Goal: Task Accomplishment & Management: Manage account settings

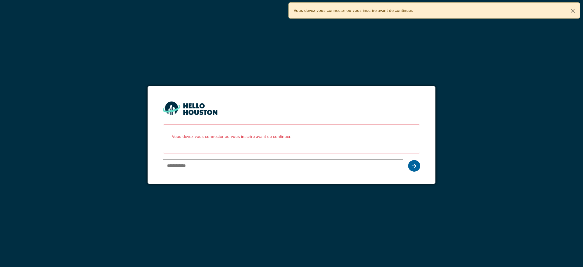
type input "**********"
click at [417, 168] on div at bounding box center [414, 166] width 12 height 12
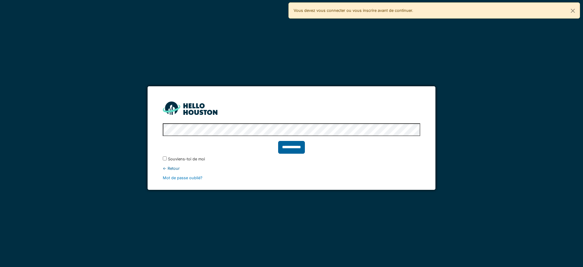
click at [282, 146] on input "**********" at bounding box center [291, 147] width 27 height 13
type input "******"
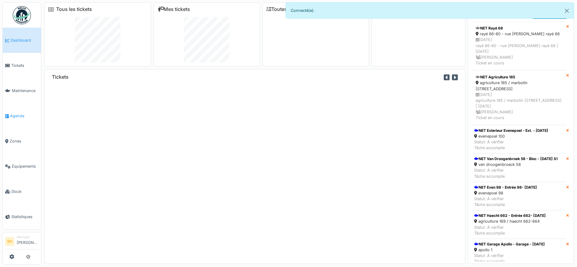
click at [18, 113] on span "Agenda" at bounding box center [24, 116] width 29 height 6
click at [112, 111] on div "Tickets" at bounding box center [254, 166] width 421 height 195
click at [23, 115] on span "Agenda" at bounding box center [24, 116] width 29 height 6
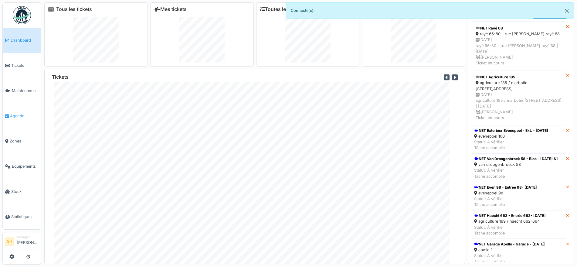
click at [22, 114] on span "Agenda" at bounding box center [24, 116] width 29 height 6
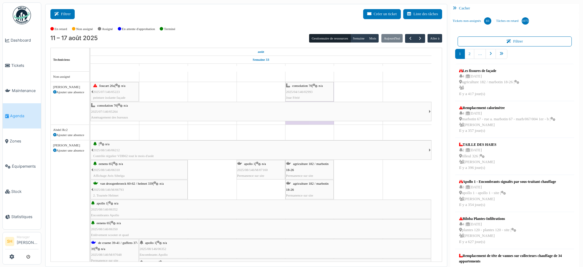
click at [58, 16] on button "Filtrer" at bounding box center [62, 14] width 24 height 10
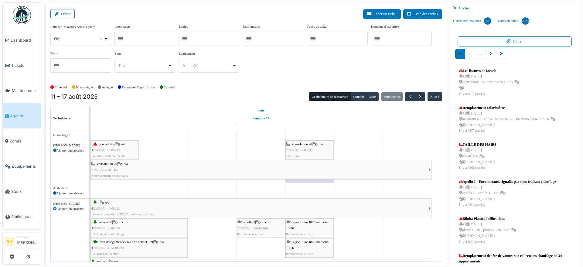
click at [196, 38] on div at bounding box center [209, 39] width 61 height 14
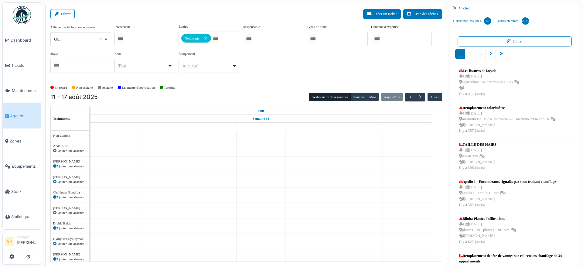
click at [259, 78] on div "Afficher les tâches non assignées *** Oui Remove item Oui Non Intervenant Abdel…" at bounding box center [246, 53] width 392 height 59
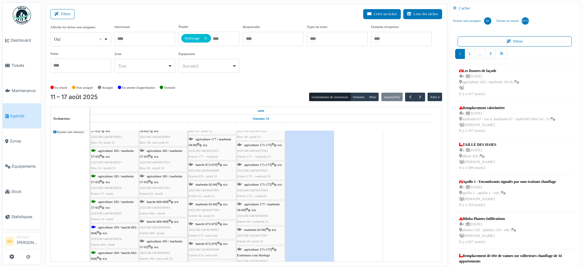
scroll to position [76, 0]
click at [102, 231] on icon at bounding box center [99, 233] width 5 height 4
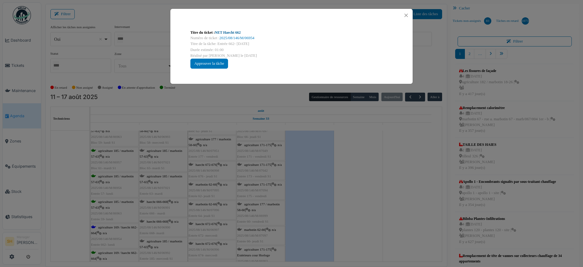
click at [234, 33] on link "NET Haecht 662" at bounding box center [228, 32] width 26 height 4
drag, startPoint x: 403, startPoint y: 180, endPoint x: 229, endPoint y: 188, distance: 174.8
click at [403, 180] on div "Titre du ticket : NET Haecht 662 Numéro de ticket : 2025/08/146/M/06954 Titre d…" at bounding box center [291, 133] width 583 height 267
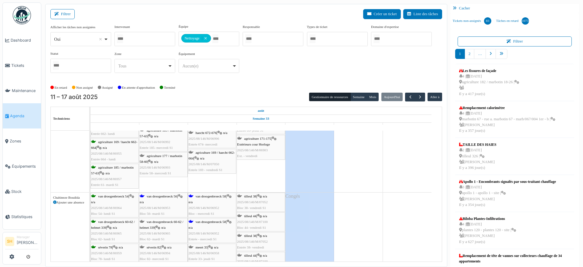
scroll to position [228, 0]
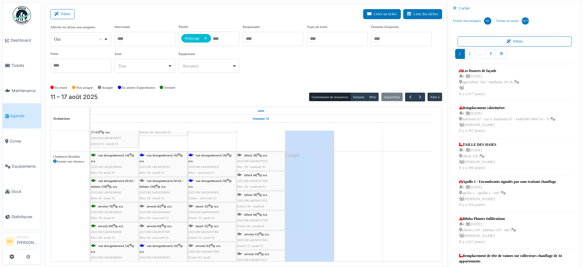
click at [160, 155] on span "van droogenbroeck 56" at bounding box center [162, 155] width 30 height 4
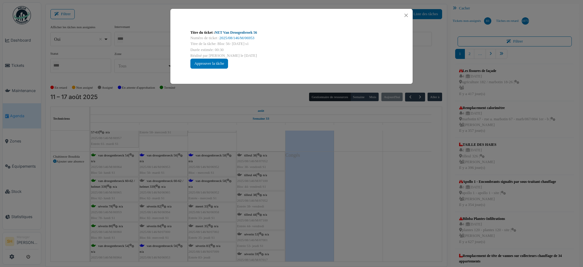
click at [228, 32] on link "NET Van Droogenbroek 56" at bounding box center [236, 32] width 42 height 4
click at [407, 168] on div "Titre du ticket : NET Van Droogenbroek 56 Numéro de ticket : 2025/08/146/M/0695…" at bounding box center [291, 133] width 583 height 267
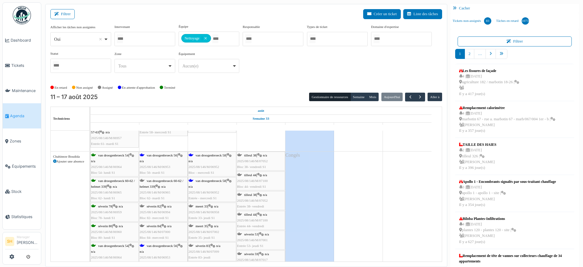
click at [217, 181] on span "van droogenbroeck 58" at bounding box center [211, 181] width 30 height 4
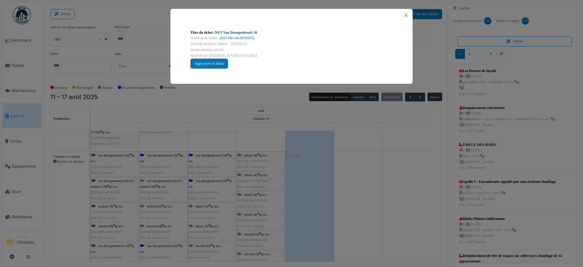
click at [241, 30] on link "NET Van Droogenbroek 58" at bounding box center [236, 32] width 42 height 4
click at [400, 188] on div "Titre du ticket : NET Van Droogenbroek 58 Numéro de ticket : 2025/08/146/M/0695…" at bounding box center [291, 133] width 583 height 267
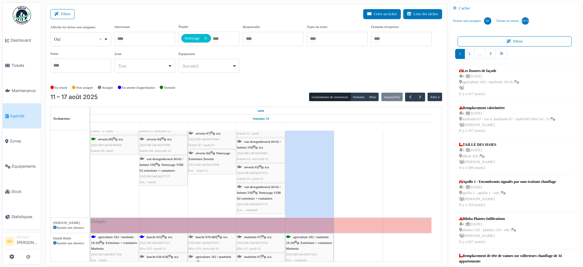
scroll to position [456, 0]
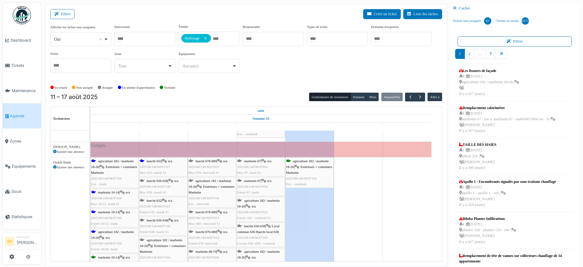
click at [116, 163] on div "agriculture 182 / marbotin 18-26 | Extérieurs + containers Marbotin 2025/08/146…" at bounding box center [114, 172] width 47 height 29
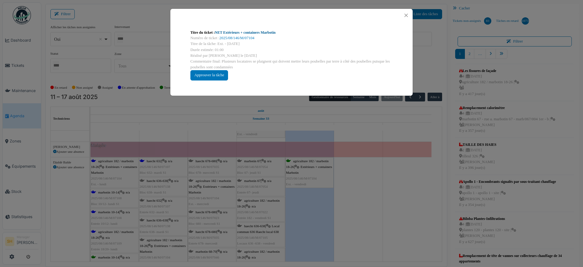
click at [245, 31] on link "NET Extérieurs + containers Marbotin" at bounding box center [245, 32] width 61 height 4
drag, startPoint x: 369, startPoint y: 164, endPoint x: 200, endPoint y: 199, distance: 173.0
click at [366, 168] on div "Titre du ticket : NET Extérieurs + containers Marbotin Numéro de ticket : 2025/…" at bounding box center [291, 133] width 583 height 267
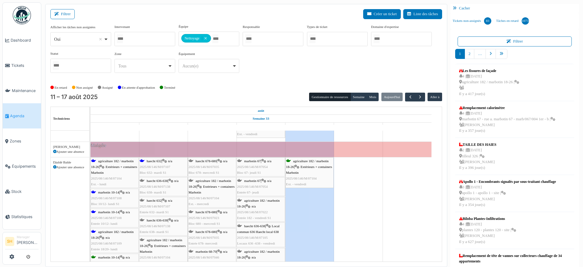
click at [163, 161] on div "haecht 632 | n/a 2025/08/146/M/07107 Bloc 632- mardi S1" at bounding box center [163, 167] width 47 height 18
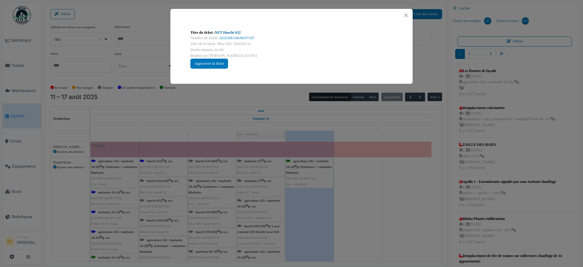
click at [239, 31] on link "NET Haecht 632" at bounding box center [228, 32] width 26 height 4
click at [386, 196] on div "Titre du ticket : NET Haecht 632 Numéro de ticket : 2025/08/146/M/07107 Titre d…" at bounding box center [291, 133] width 583 height 267
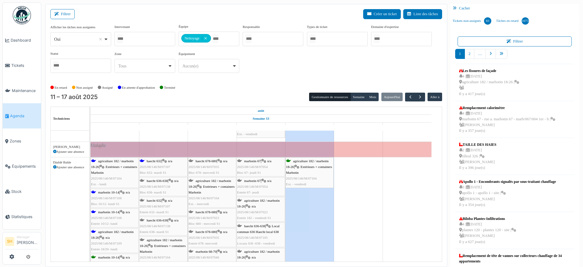
scroll to position [494, 0]
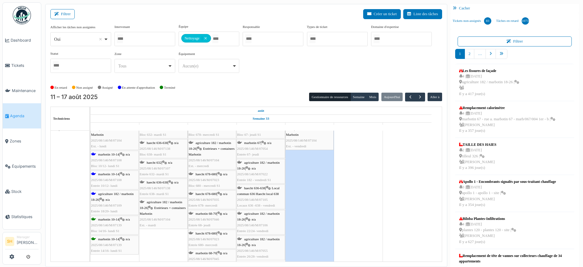
click at [108, 195] on span "agriculture 182 / marbotin 18-26" at bounding box center [112, 196] width 43 height 9
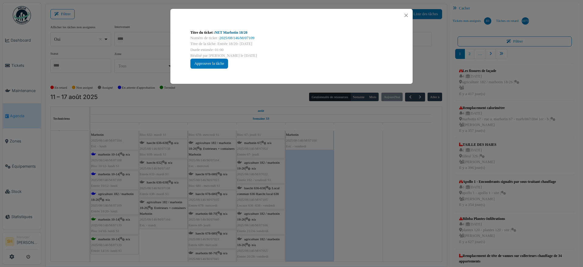
click at [241, 31] on link "NET Marbotin 18/20" at bounding box center [231, 32] width 33 height 4
click at [372, 211] on div "Titre du ticket : NET Marbotin 18/20 Numéro de ticket : 2025/08/146/M/07109 Tit…" at bounding box center [291, 133] width 583 height 267
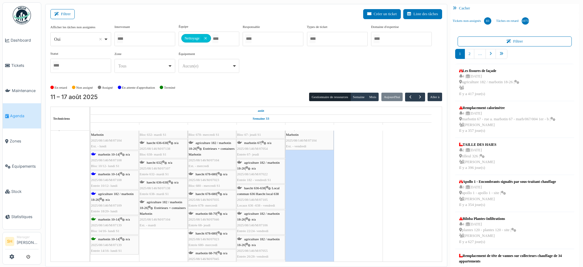
click at [114, 173] on span "marbotin 10-14" at bounding box center [108, 174] width 21 height 4
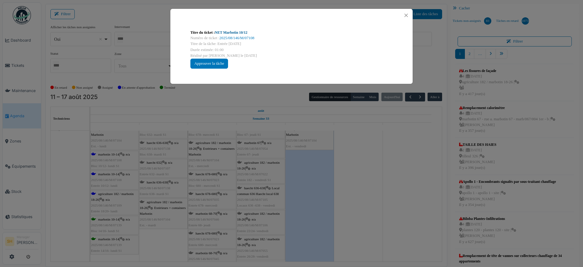
click at [226, 31] on link "NET Marbotin 10/12" at bounding box center [231, 32] width 33 height 4
click at [413, 233] on div "Titre du ticket : NET Marbotin 10/12 Numéro de ticket : 2025/08/146/M/07108 Tit…" at bounding box center [291, 133] width 583 height 267
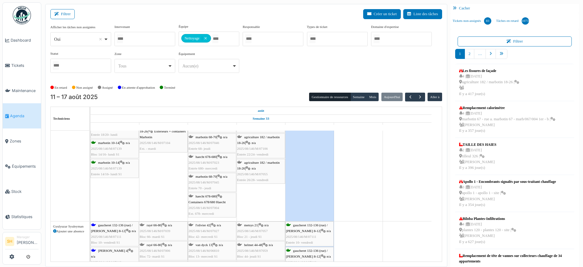
scroll to position [645, 0]
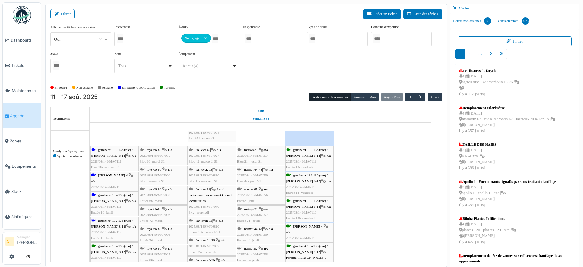
click at [115, 150] on span "gaucheret 132-136 (rue) / thomas 8-12" at bounding box center [112, 152] width 42 height 9
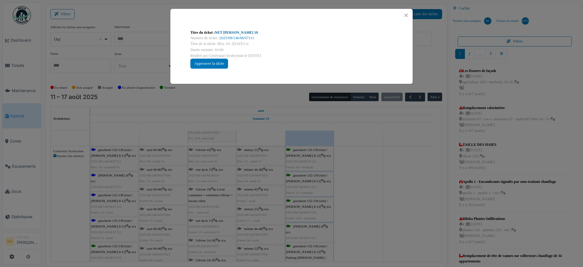
click at [231, 32] on link "NET Thomas 10" at bounding box center [236, 32] width 43 height 4
click at [224, 32] on link "NET Thomas 10" at bounding box center [236, 32] width 43 height 4
drag, startPoint x: 367, startPoint y: 186, endPoint x: 136, endPoint y: 181, distance: 231.5
click at [367, 186] on div "Titre du ticket : NET Thomas 10 Numéro de ticket : 2025/08/146/M/07111 Titre de…" at bounding box center [291, 133] width 583 height 267
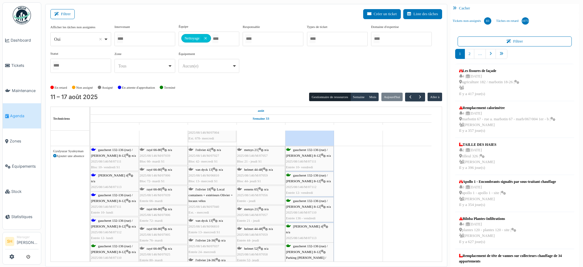
click at [117, 196] on span "gaucheret 132-136 (rue) / thomas 8-12" at bounding box center [112, 197] width 42 height 9
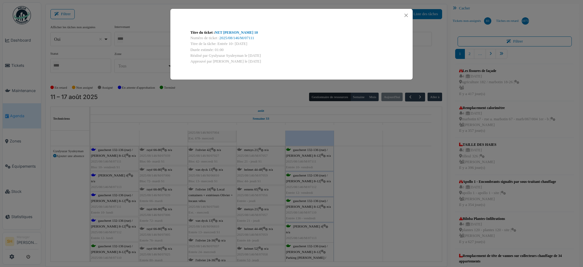
drag, startPoint x: 373, startPoint y: 235, endPoint x: 279, endPoint y: 239, distance: 94.9
click at [372, 235] on div "Titre du ticket : NET Thomas 10 Numéro de ticket : 2025/08/146/M/07111 Titre de…" at bounding box center [291, 133] width 583 height 267
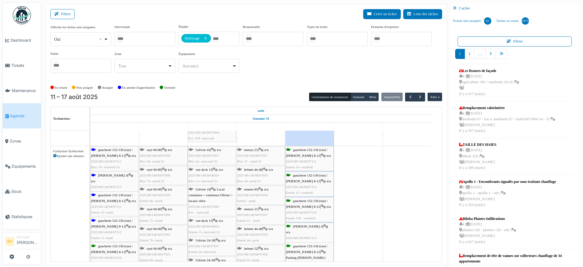
click at [132, 225] on span "n/a" at bounding box center [134, 226] width 4 height 4
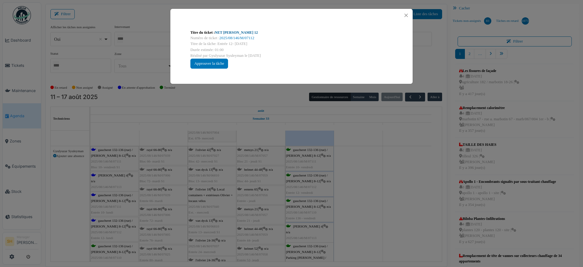
click at [227, 33] on link "NET Thomas 12" at bounding box center [236, 32] width 43 height 4
click at [389, 177] on div "Titre du ticket : NET Thomas 12 Numéro de ticket : 2025/08/146/M/07112 Titre de…" at bounding box center [291, 133] width 583 height 267
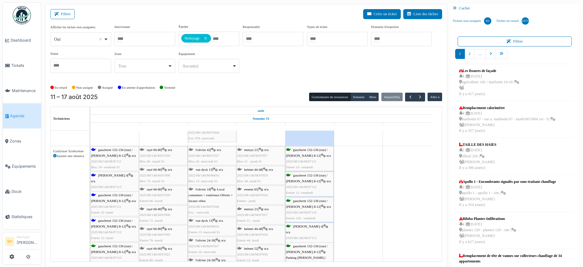
scroll to position [721, 0]
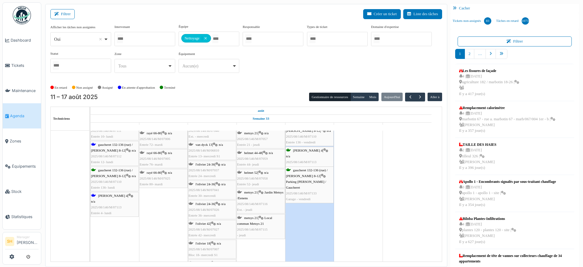
click at [106, 194] on span "thomas 4" at bounding box center [112, 196] width 29 height 4
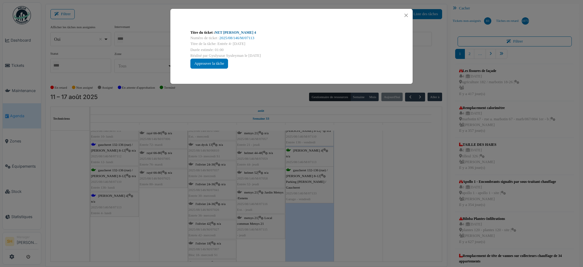
click at [226, 33] on link "NET Thomas 4" at bounding box center [235, 32] width 41 height 4
click at [350, 191] on div "Titre du ticket : NET Thomas 4 Numéro de ticket : 2025/08/146/M/07113 Titre de …" at bounding box center [291, 133] width 583 height 267
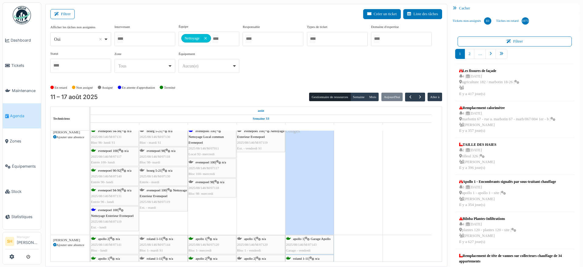
scroll to position [1025, 0]
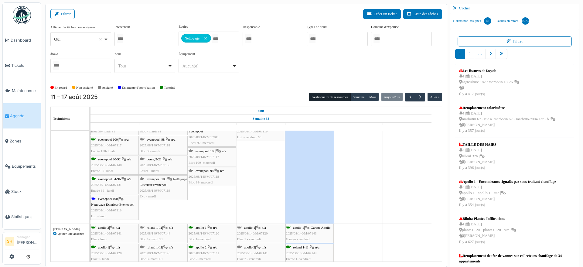
click at [111, 203] on span "Nettoyage Exterieur Evenepoel" at bounding box center [112, 205] width 43 height 4
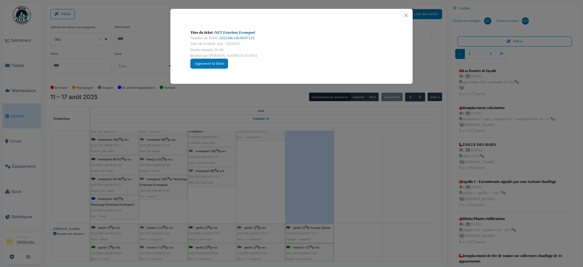
click at [237, 32] on link "NET Exterieur Evenepoel" at bounding box center [235, 32] width 40 height 4
click at [372, 180] on div "Titre du ticket : NET Exterieur Evenepoel Numéro de ticket : 2025/08/146/M/0711…" at bounding box center [291, 133] width 583 height 267
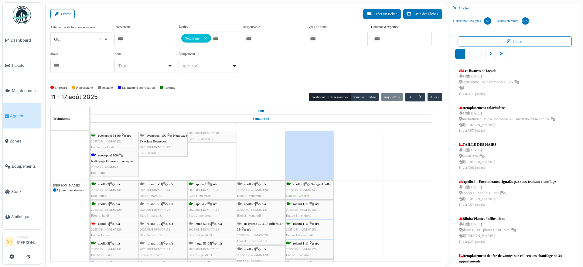
scroll to position [1101, 0]
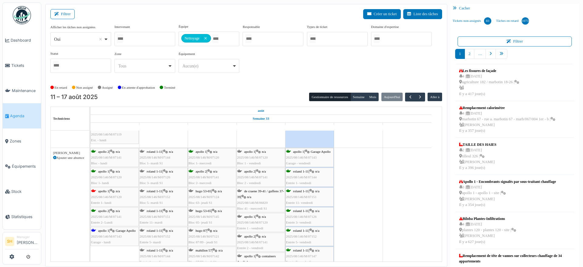
click at [106, 230] on span "apollo 1" at bounding box center [103, 231] width 11 height 4
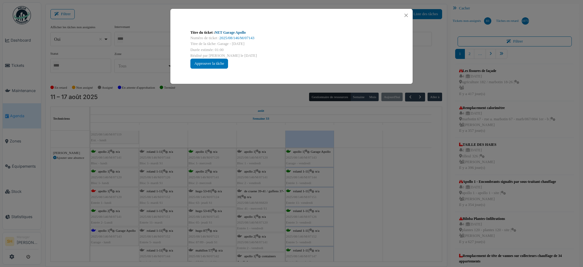
click at [229, 31] on link "NET Garage Apollo" at bounding box center [230, 32] width 31 height 4
click at [349, 190] on div "Titre du ticket : NET Garage Apollo Numéro de ticket : 2025/08/146/M/07143 Titr…" at bounding box center [291, 133] width 583 height 267
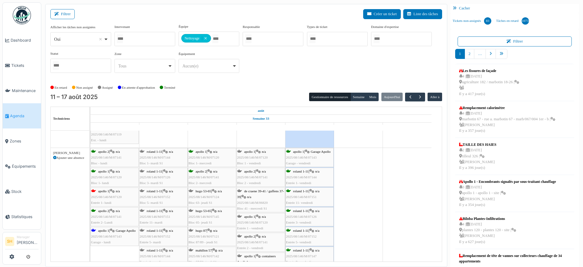
click at [106, 185] on div "apollo 1 | n/a 2025/08/146/M/07120 Bloc 1- lundi" at bounding box center [114, 178] width 47 height 18
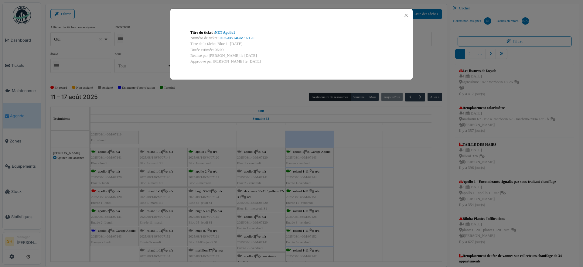
click at [106, 193] on div "Titre du ticket : NET Apollo1 Numéro de ticket : 2025/08/146/M/07120 Titre de l…" at bounding box center [291, 133] width 583 height 267
click at [224, 34] on link "NET Apollo1" at bounding box center [225, 32] width 20 height 4
click at [360, 173] on div "Titre du ticket : NET Apollo1 Numéro de ticket : 2025/08/146/M/07120 Titre de l…" at bounding box center [291, 133] width 583 height 267
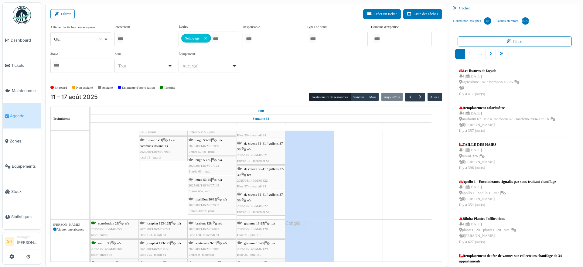
scroll to position [0, 0]
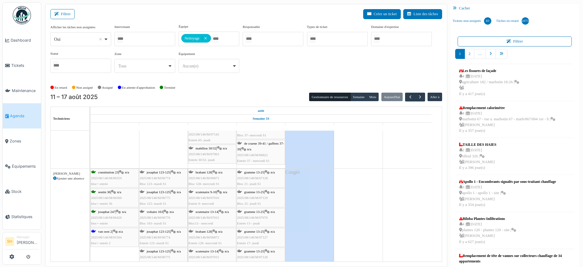
click at [122, 231] on span "n/a" at bounding box center [121, 232] width 4 height 4
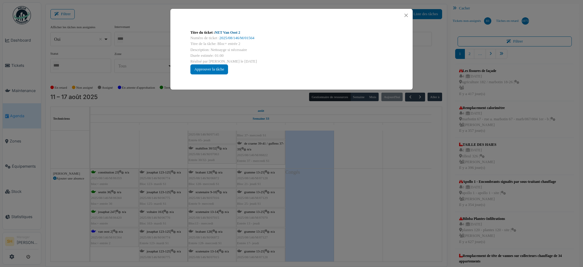
click at [221, 33] on link "NET Van Oost 2" at bounding box center [227, 32] width 25 height 4
click at [372, 218] on div "Titre du ticket : NET Van Oost 2 Numéro de ticket : 2025/08/146/M/01564 Titre d…" at bounding box center [291, 133] width 583 height 267
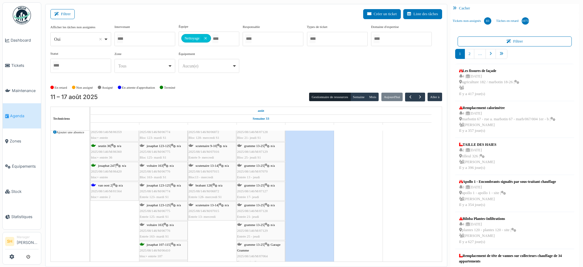
scroll to position [1443, 0]
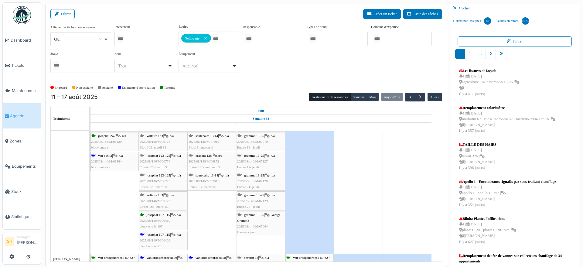
click at [159, 237] on div "josaphat 107-115 | n/a 2025/08/146/M/06409 bloc+ entrée 115" at bounding box center [163, 241] width 47 height 18
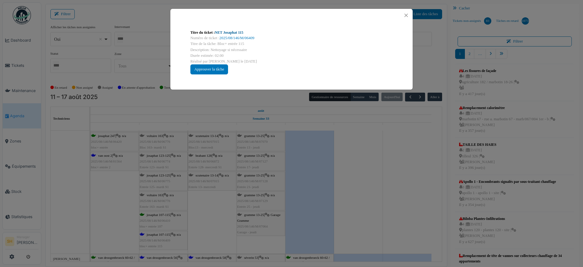
click at [227, 33] on link "NET Josaphat 115" at bounding box center [229, 32] width 29 height 4
click at [388, 240] on div "Titre du ticket : NET Josaphat 115 Numéro de ticket : 2025/08/146/M/06409 Titre…" at bounding box center [291, 133] width 583 height 267
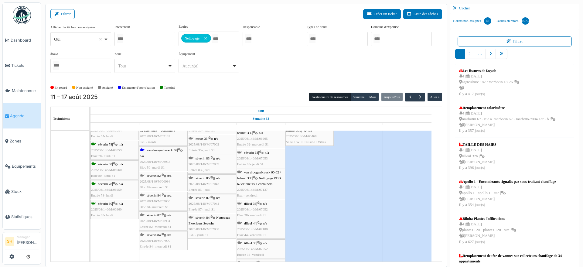
scroll to position [1672, 0]
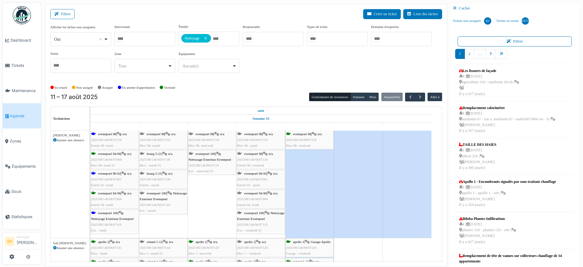
click at [115, 216] on div "evenepoel 100 | Nettoyage Exterieur Evenepoel 2025/08/146/M/07119 Ext. - lundi" at bounding box center [114, 221] width 47 height 23
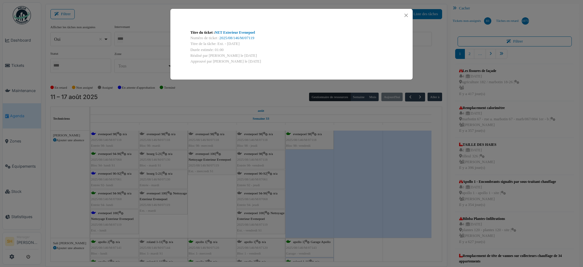
click at [321, 189] on div "Titre du ticket : NET Exterieur Evenepoel Numéro de ticket : 2025/08/146/M/0711…" at bounding box center [291, 133] width 583 height 267
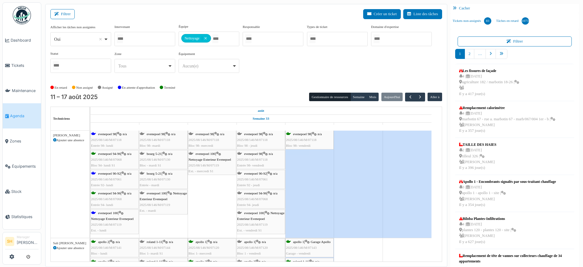
click at [116, 176] on div "evenepoel 90-92 | n/a 2025/08/146/M/07061 Entrée 92- lundi" at bounding box center [114, 180] width 47 height 18
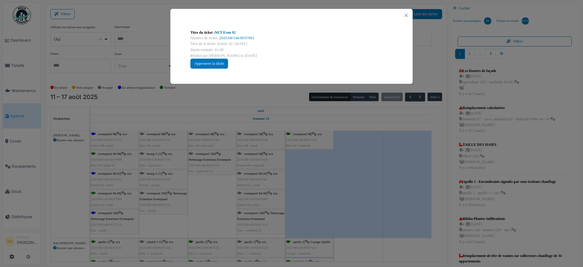
click at [229, 32] on link "NET Even 92" at bounding box center [225, 32] width 21 height 4
drag, startPoint x: 211, startPoint y: 213, endPoint x: 156, endPoint y: 199, distance: 56.7
click at [210, 213] on div "Titre du ticket : NET Even 92 Numéro de ticket : 2025/08/146/M/07061 Titre de l…" at bounding box center [291, 133] width 583 height 267
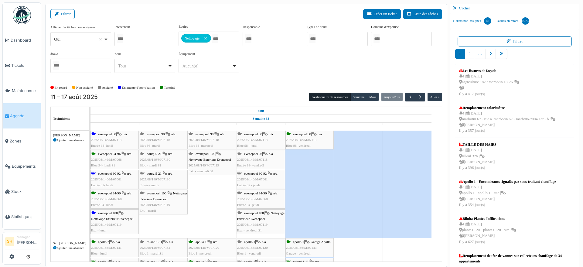
click at [115, 135] on span "evenepoel 98" at bounding box center [107, 134] width 18 height 4
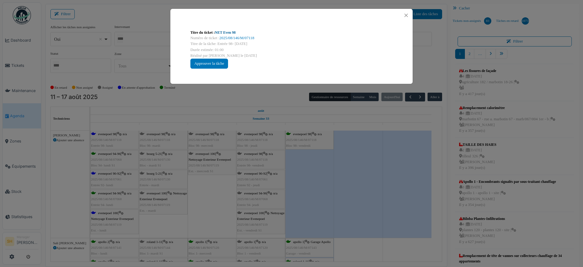
click at [227, 30] on link "NET Even 98" at bounding box center [225, 32] width 21 height 4
click at [183, 219] on div "Titre du ticket : NET Even 98 Numéro de ticket : 2025/08/146/M/07118 Titre de l…" at bounding box center [291, 133] width 583 height 267
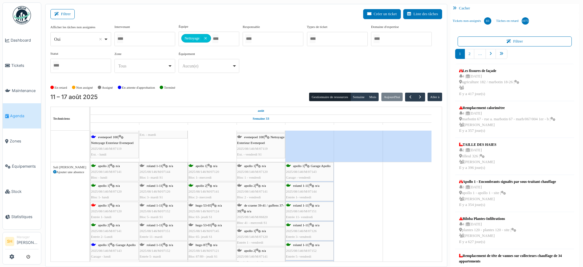
scroll to position [1932, 0]
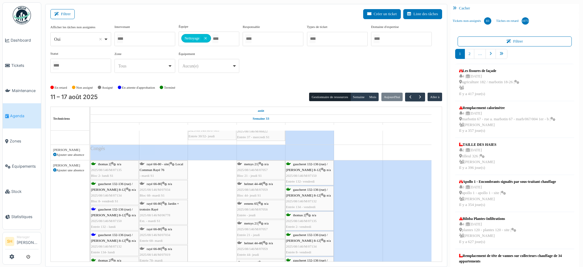
click at [115, 209] on span "gaucheret 132-136 (rue) / thomas 8-12" at bounding box center [112, 211] width 42 height 9
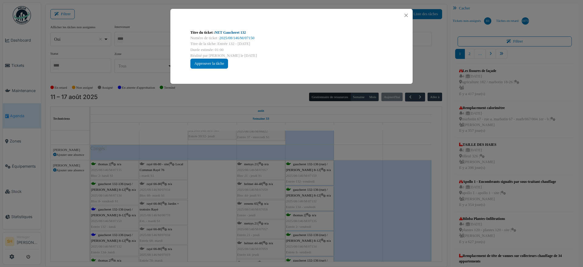
click at [234, 32] on link "NET Gaucheret 132" at bounding box center [230, 32] width 31 height 4
click at [212, 196] on div "Titre du ticket : NET Gaucheret 132 Numéro de ticket : 2025/08/146/M/07150 Titr…" at bounding box center [291, 133] width 583 height 267
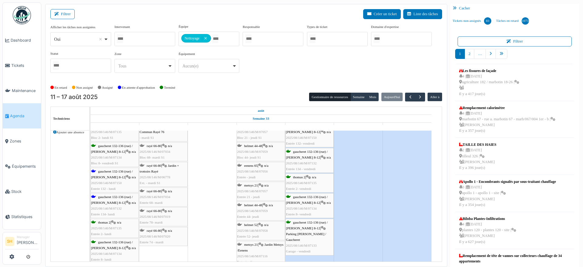
click at [119, 197] on span "gaucheret 132-136 (rue) / thomas 8-12" at bounding box center [112, 199] width 42 height 9
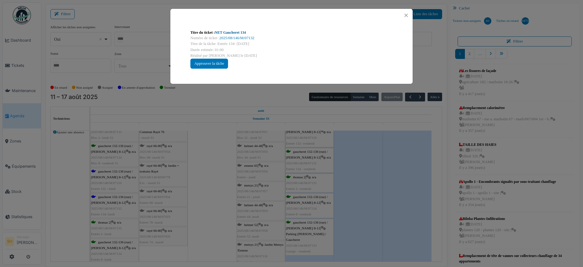
click at [243, 33] on link "NET Gaucheret 134" at bounding box center [230, 32] width 31 height 4
click at [354, 162] on div "Titre du ticket : NET Gaucheret 134 Numéro de ticket : 2025/08/146/M/07132 Titr…" at bounding box center [291, 133] width 583 height 267
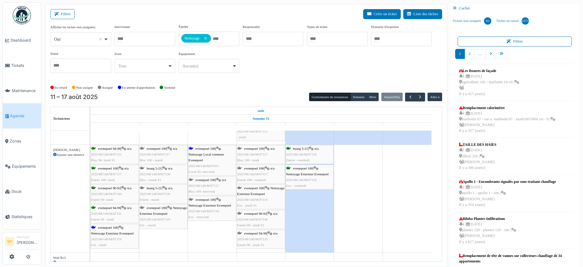
scroll to position [2354, 0]
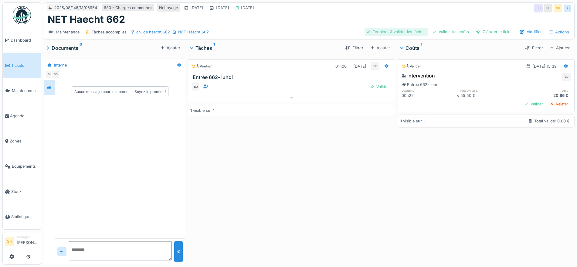
click at [409, 31] on div "Terminer & valider les tâches" at bounding box center [396, 32] width 63 height 8
drag, startPoint x: 443, startPoint y: 32, endPoint x: 466, endPoint y: 32, distance: 23.7
click at [446, 32] on div "Valider les coûts" at bounding box center [451, 32] width 41 height 8
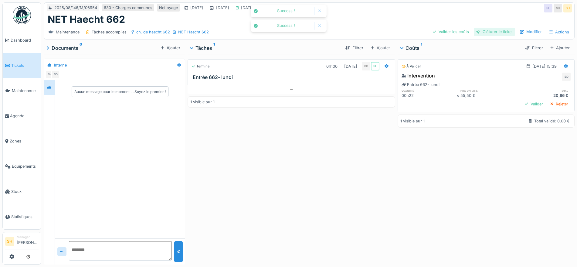
click at [477, 32] on div "Clôturer le ticket" at bounding box center [494, 32] width 41 height 8
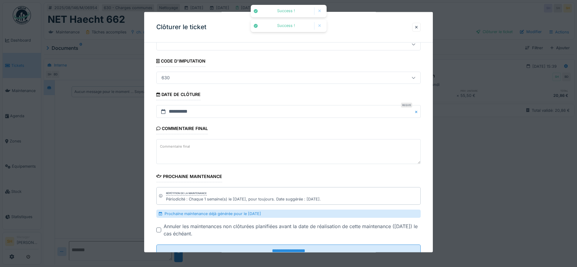
scroll to position [47, 0]
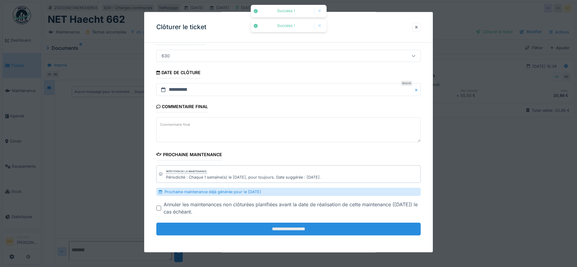
click at [200, 223] on input "**********" at bounding box center [288, 229] width 265 height 13
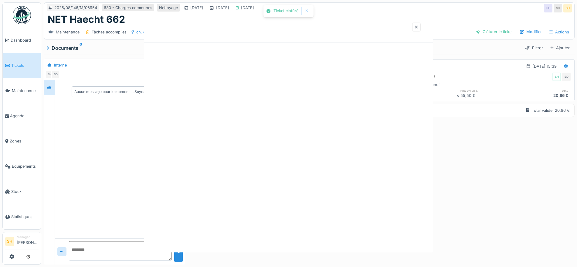
scroll to position [0, 0]
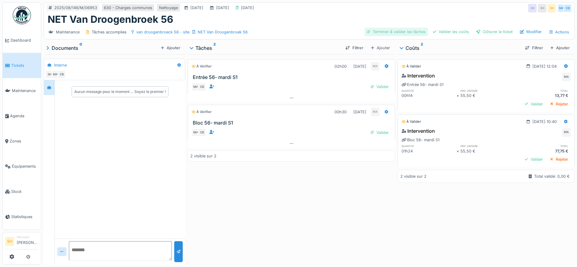
click at [406, 33] on div "Terminer & valider les tâches" at bounding box center [396, 32] width 63 height 8
click at [453, 32] on div "Valider les coûts" at bounding box center [451, 32] width 41 height 8
click at [484, 32] on div "Clôturer le ticket" at bounding box center [494, 32] width 41 height 8
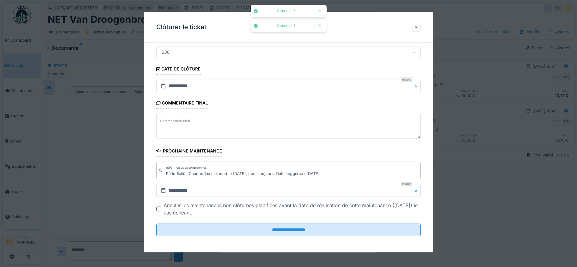
scroll to position [52, 0]
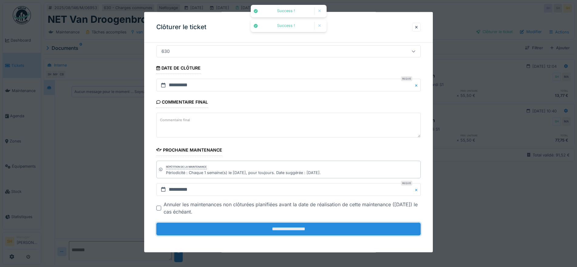
click at [338, 229] on input "**********" at bounding box center [288, 229] width 265 height 13
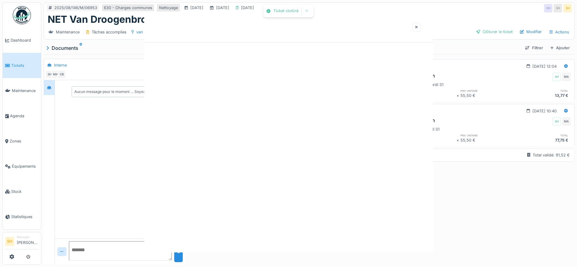
scroll to position [0, 0]
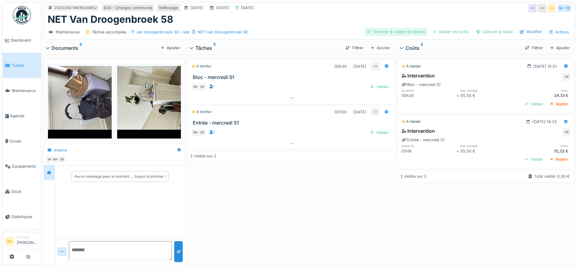
click at [390, 32] on div "Terminer & valider les tâches" at bounding box center [396, 32] width 63 height 8
click at [451, 32] on div "Valider les coûts" at bounding box center [451, 32] width 41 height 8
click at [493, 33] on div "Clôturer le ticket" at bounding box center [494, 32] width 41 height 8
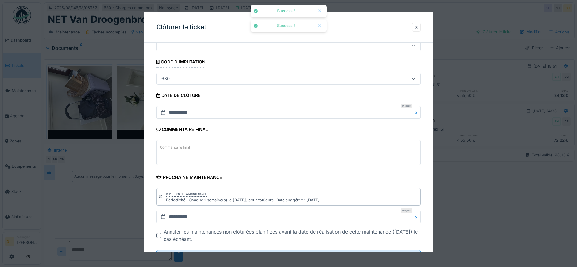
scroll to position [52, 0]
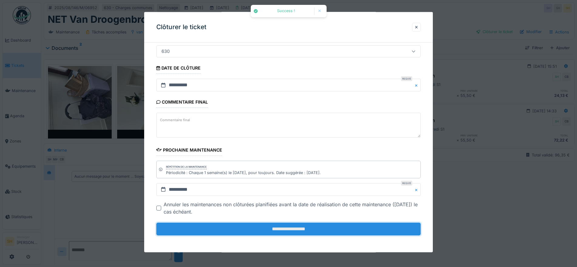
click at [260, 224] on input "**********" at bounding box center [288, 229] width 265 height 13
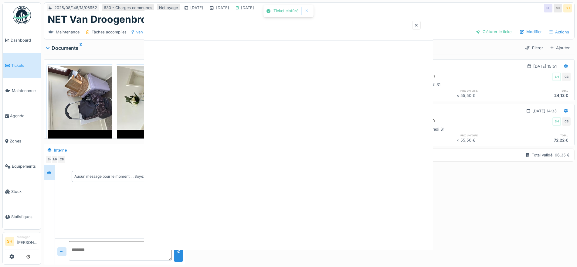
scroll to position [0, 0]
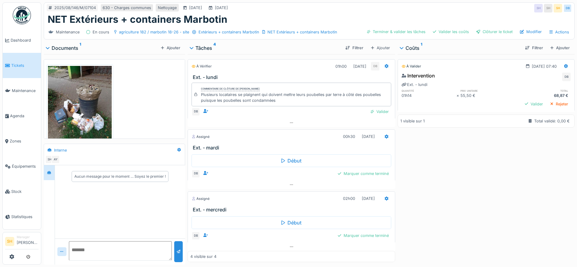
click at [90, 108] on img at bounding box center [80, 108] width 64 height 85
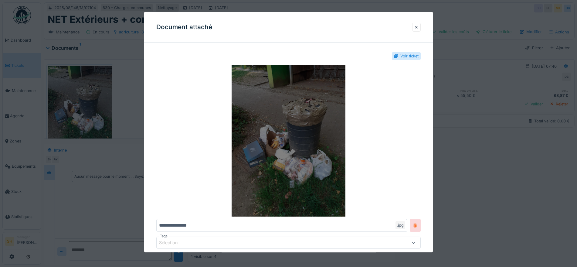
click at [303, 140] on img at bounding box center [288, 141] width 265 height 152
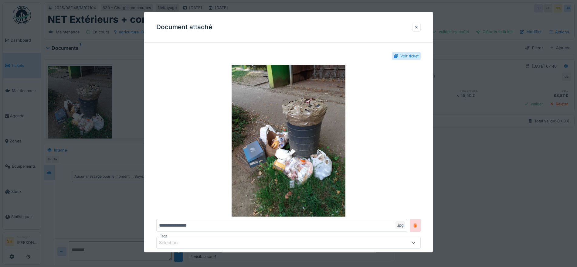
click at [418, 29] on div at bounding box center [416, 27] width 3 height 6
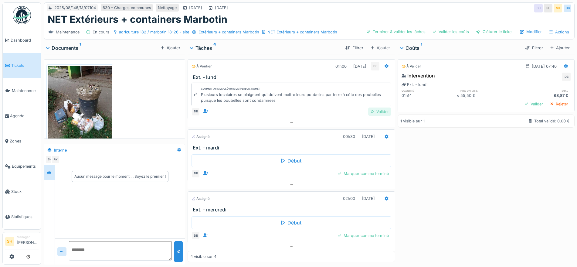
click at [368, 112] on div "Valider" at bounding box center [379, 112] width 23 height 8
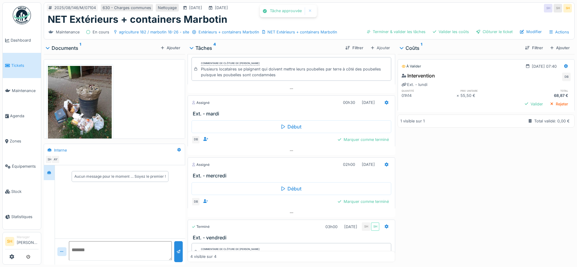
scroll to position [13, 0]
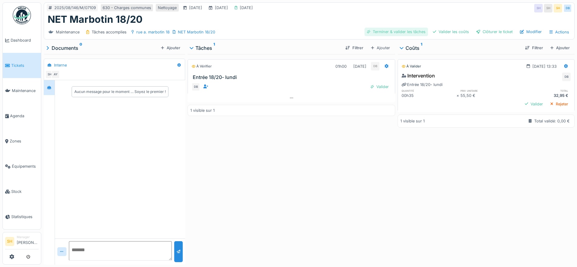
drag, startPoint x: 405, startPoint y: 31, endPoint x: 456, endPoint y: 32, distance: 50.4
click at [406, 32] on div "Terminer & valider les tâches" at bounding box center [396, 32] width 63 height 8
click at [457, 32] on div "Valider les coûts" at bounding box center [451, 32] width 41 height 8
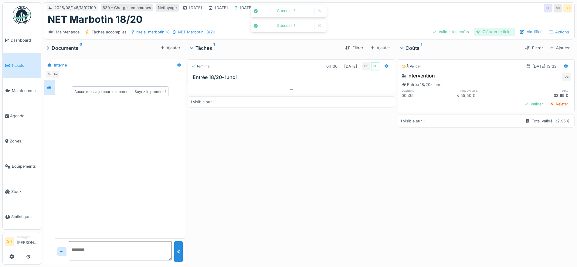
drag, startPoint x: 476, startPoint y: 33, endPoint x: 379, endPoint y: 72, distance: 104.5
click at [476, 33] on div "Clôturer le ticket" at bounding box center [494, 32] width 41 height 8
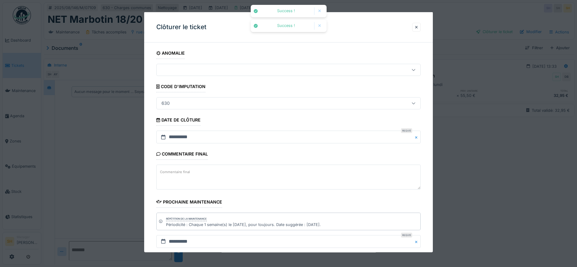
scroll to position [52, 0]
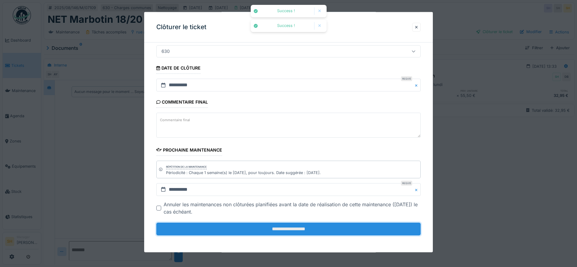
click at [317, 227] on input "**********" at bounding box center [288, 229] width 265 height 13
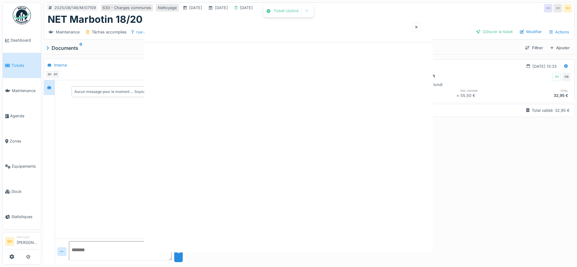
scroll to position [0, 0]
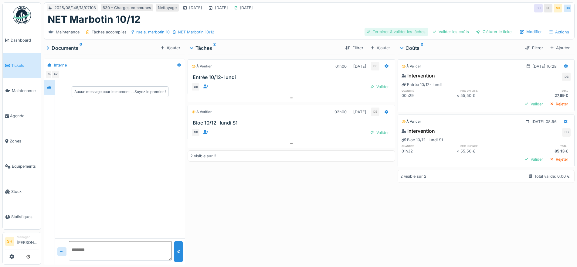
click at [402, 29] on div "Terminer & valider les tâches" at bounding box center [396, 32] width 63 height 8
click at [436, 29] on div "Valider les coûts" at bounding box center [451, 32] width 41 height 8
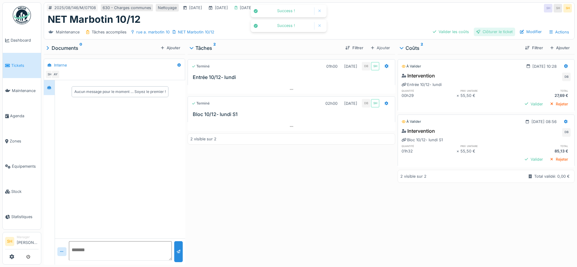
click at [477, 31] on div at bounding box center [479, 32] width 4 height 6
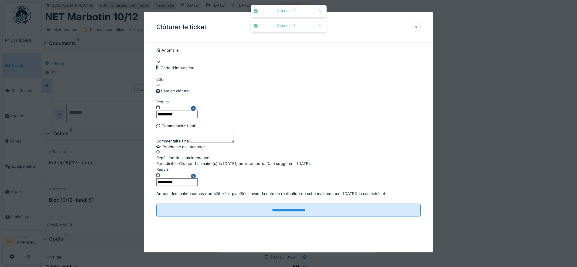
scroll to position [52, 0]
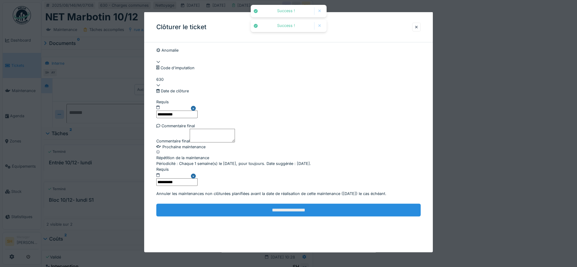
click at [331, 216] on input "**********" at bounding box center [288, 210] width 265 height 13
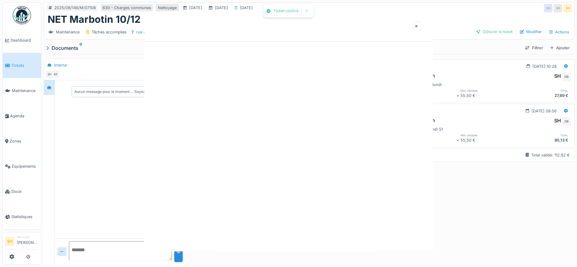
scroll to position [0, 0]
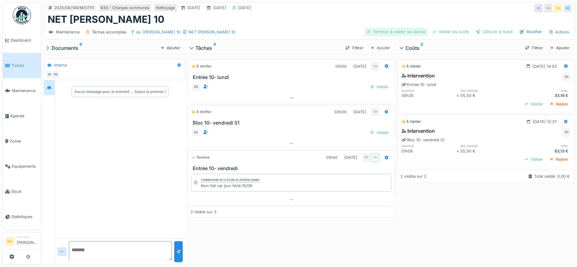
click at [394, 33] on div "Terminer & valider les tâches" at bounding box center [396, 32] width 63 height 8
click at [462, 31] on div "Valider les coûts" at bounding box center [451, 32] width 41 height 8
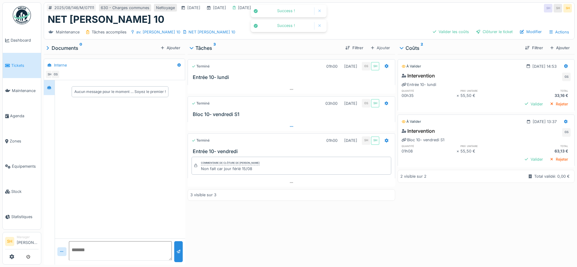
drag, startPoint x: 488, startPoint y: 31, endPoint x: 361, endPoint y: 127, distance: 159.6
click at [489, 31] on div "Clôturer le ticket" at bounding box center [494, 32] width 41 height 8
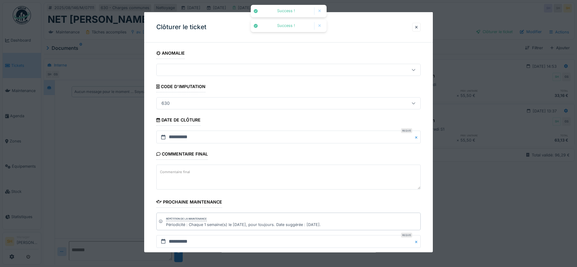
scroll to position [52, 0]
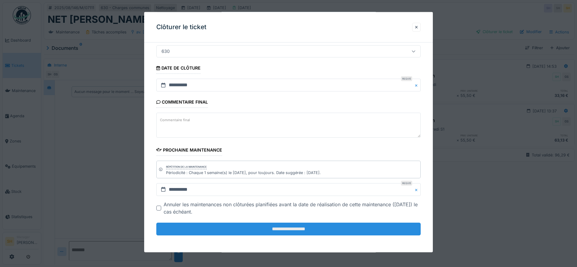
click at [310, 229] on input "**********" at bounding box center [288, 229] width 265 height 13
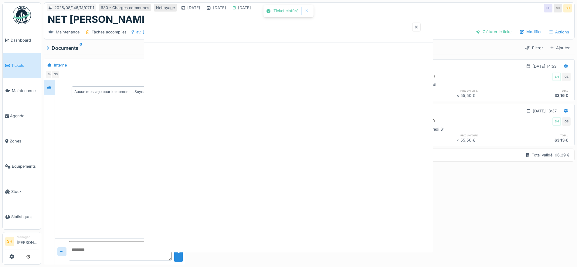
scroll to position [0, 0]
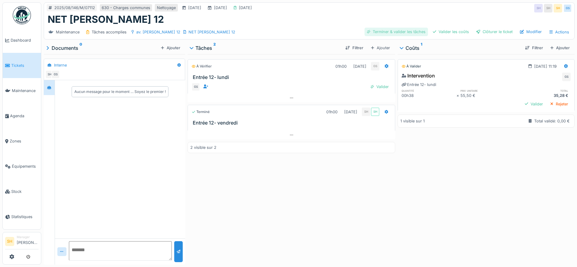
click at [392, 33] on div "Terminer & valider les tâches" at bounding box center [396, 32] width 63 height 8
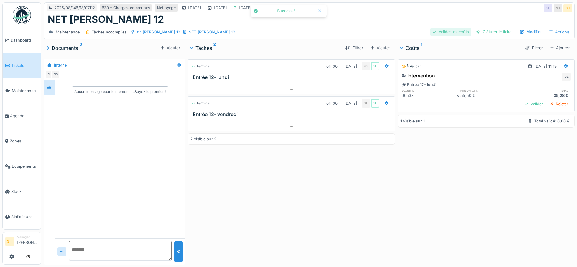
click at [455, 32] on div "Valider les coûts" at bounding box center [451, 32] width 41 height 8
click at [477, 32] on div at bounding box center [479, 32] width 4 height 6
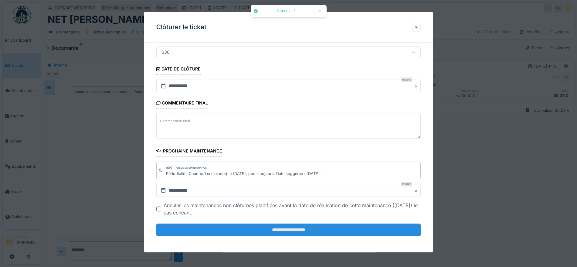
scroll to position [52, 0]
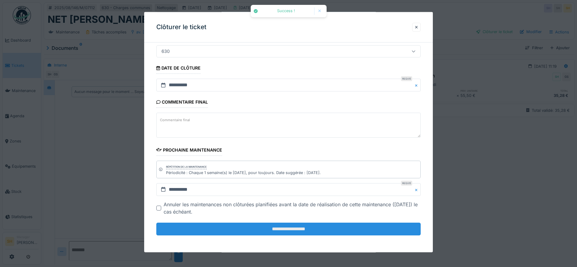
click at [304, 230] on input "**********" at bounding box center [288, 229] width 265 height 13
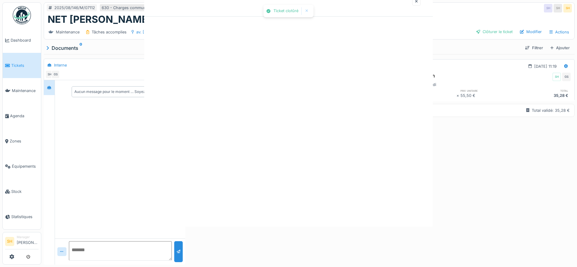
scroll to position [0, 0]
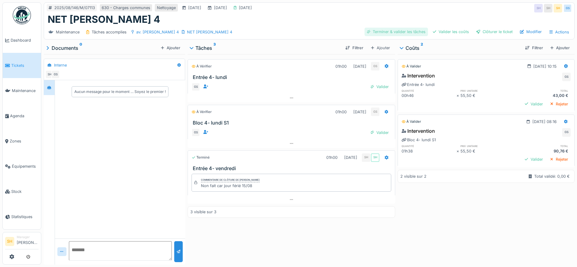
click at [397, 32] on div "Terminer & valider les tâches" at bounding box center [396, 32] width 63 height 8
click at [440, 31] on div "Valider les coûts" at bounding box center [451, 32] width 41 height 8
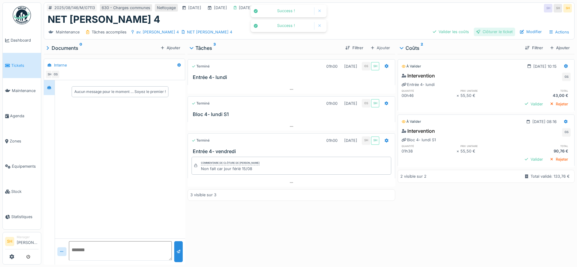
click at [479, 33] on div "Clôturer le ticket" at bounding box center [494, 32] width 41 height 8
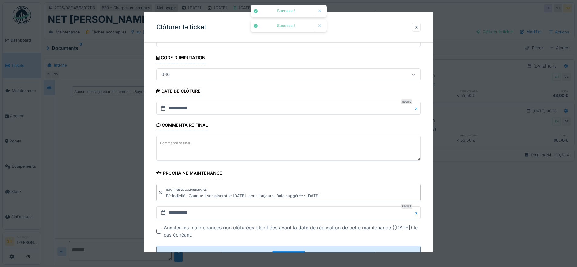
scroll to position [52, 0]
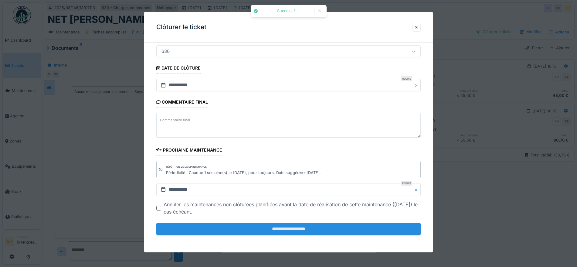
click at [282, 230] on input "**********" at bounding box center [288, 229] width 265 height 13
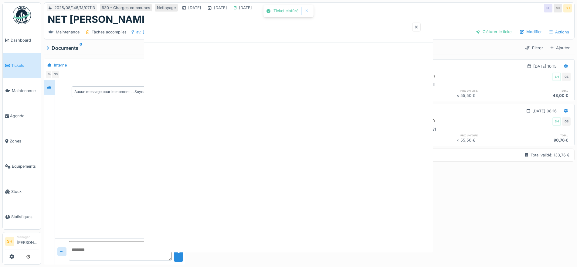
scroll to position [0, 0]
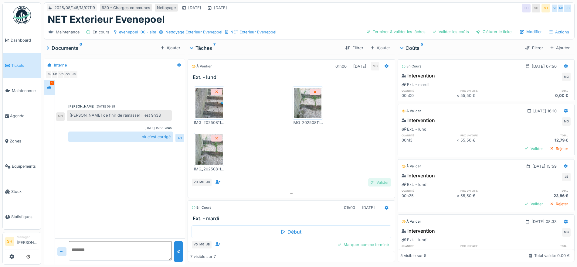
click at [373, 181] on div "Valider" at bounding box center [379, 182] width 23 height 8
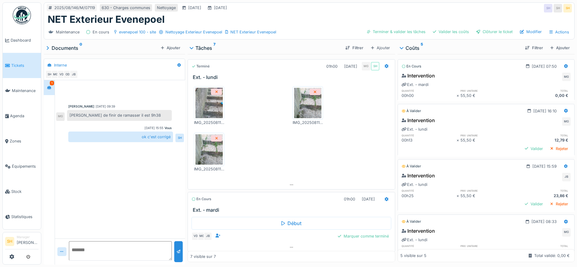
click at [211, 101] on img at bounding box center [209, 103] width 27 height 30
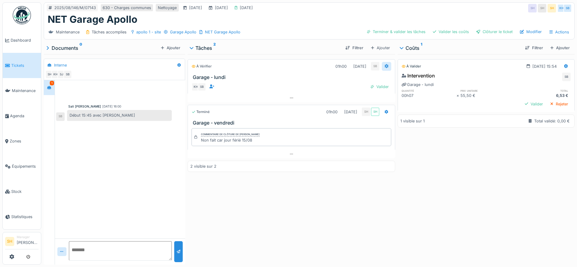
click at [385, 65] on icon at bounding box center [387, 66] width 4 height 4
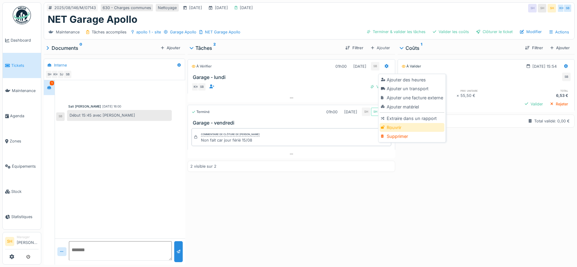
click at [406, 128] on div "Rouvrir" at bounding box center [412, 127] width 65 height 9
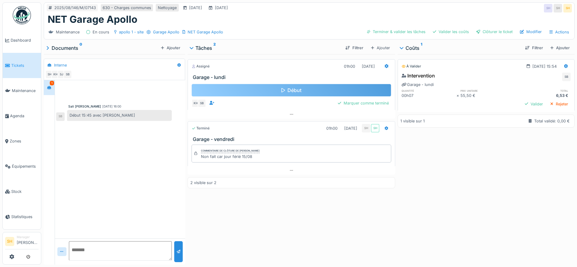
click at [342, 87] on div "Début" at bounding box center [292, 90] width 200 height 13
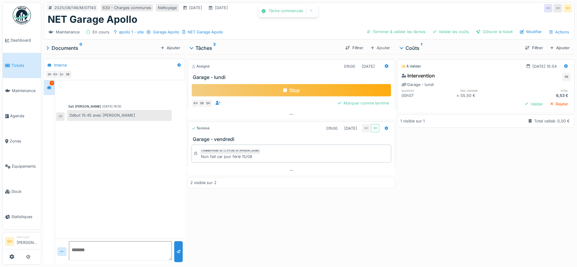
click at [342, 89] on div "Stop" at bounding box center [292, 90] width 200 height 13
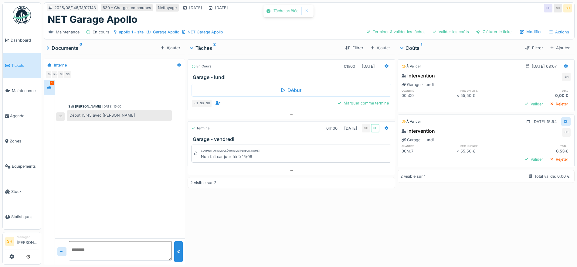
click at [564, 121] on icon at bounding box center [566, 122] width 4 height 4
click at [539, 134] on div "Modifier" at bounding box center [531, 135] width 29 height 9
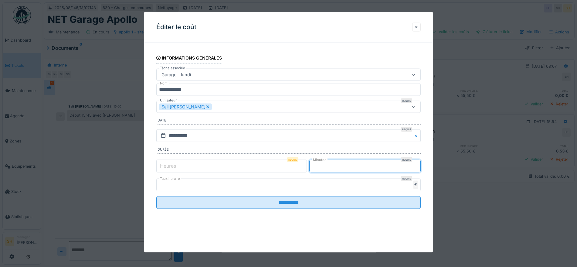
drag, startPoint x: 327, startPoint y: 166, endPoint x: 299, endPoint y: 164, distance: 27.7
click at [299, 164] on div "Heures Requis * Minutes Requis *" at bounding box center [288, 165] width 265 height 15
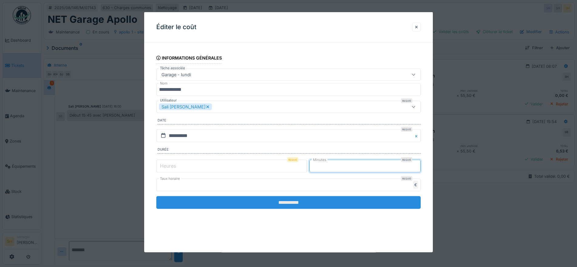
type input "**"
click at [314, 199] on input "**********" at bounding box center [288, 202] width 265 height 13
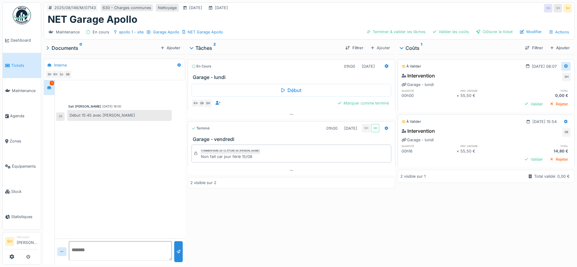
click at [564, 64] on icon at bounding box center [566, 66] width 4 height 4
click at [528, 79] on div "Modifier" at bounding box center [531, 79] width 29 height 9
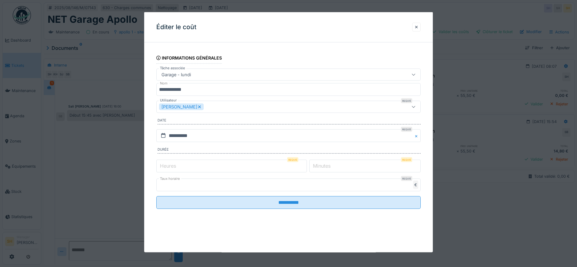
click at [198, 105] on icon at bounding box center [199, 106] width 3 height 4
click at [194, 105] on div "Utilisateurs" at bounding box center [273, 107] width 228 height 7
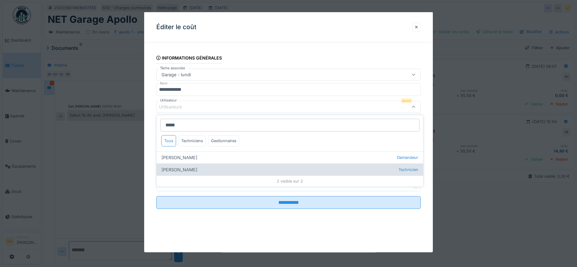
type input "*****"
click at [198, 167] on div "Khadija Hachem Technicien" at bounding box center [290, 169] width 267 height 12
type input "*****"
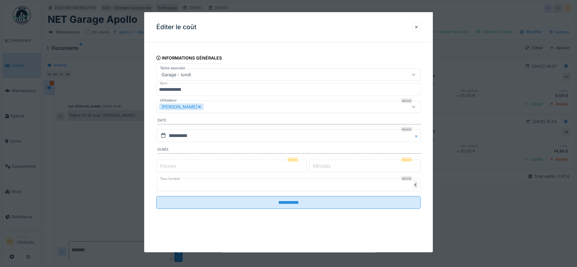
click at [428, 156] on div "**********" at bounding box center [288, 136] width 289 height 179
click at [238, 134] on input "**********" at bounding box center [288, 135] width 265 height 13
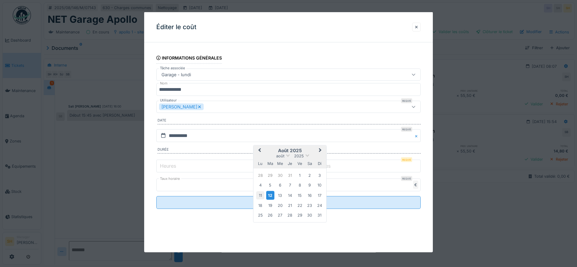
click at [259, 196] on div "11" at bounding box center [260, 195] width 8 height 8
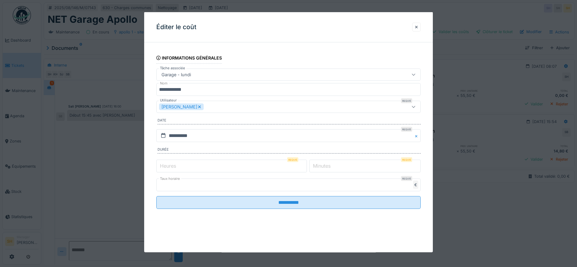
click at [341, 164] on input "*" at bounding box center [365, 165] width 111 height 13
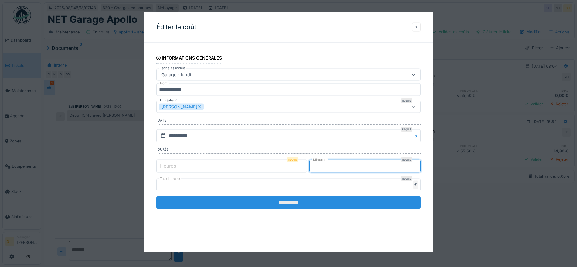
type input "**"
click at [330, 207] on input "**********" at bounding box center [288, 202] width 265 height 13
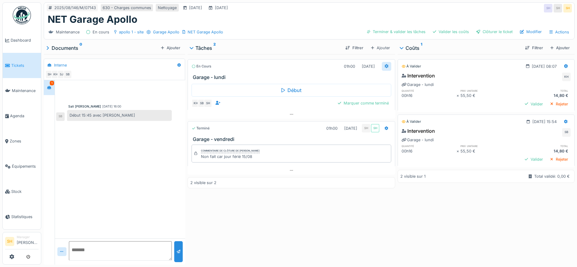
click at [385, 66] on icon at bounding box center [387, 66] width 4 height 4
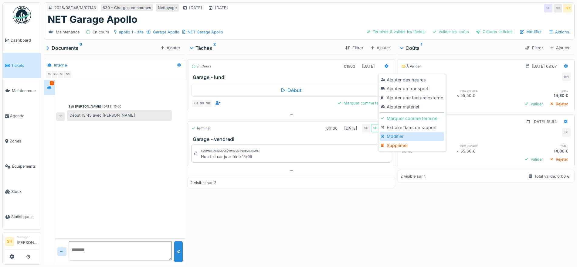
click at [396, 137] on div "Modifier" at bounding box center [412, 136] width 65 height 9
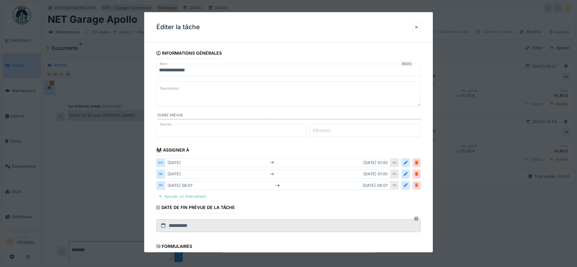
click at [418, 187] on div at bounding box center [417, 185] width 8 height 9
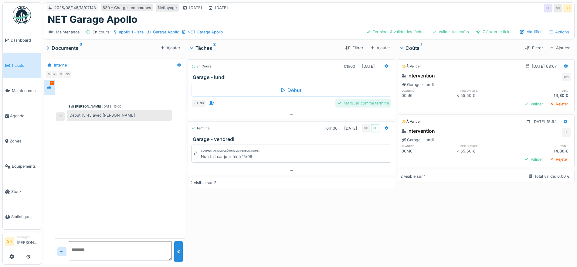
click at [364, 103] on div "Marquer comme terminé" at bounding box center [364, 103] width 56 height 8
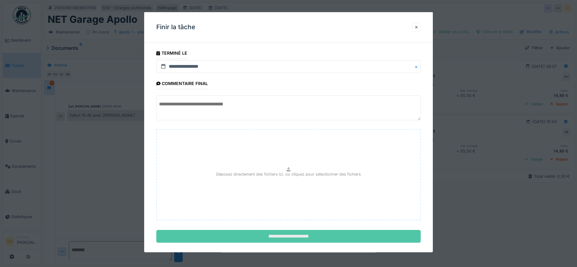
click at [331, 236] on input "**********" at bounding box center [288, 236] width 265 height 13
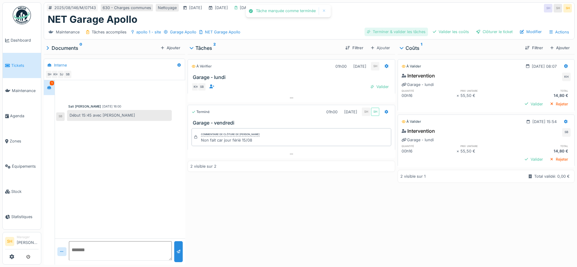
drag, startPoint x: 383, startPoint y: 32, endPoint x: 416, endPoint y: 33, distance: 32.8
click at [383, 32] on div "Terminer & valider les tâches" at bounding box center [396, 32] width 63 height 8
click at [436, 33] on div "Valider les coûts" at bounding box center [451, 32] width 41 height 8
click at [493, 33] on div "Clôturer le ticket" at bounding box center [494, 32] width 41 height 8
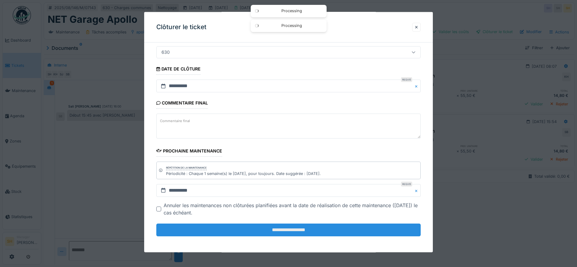
scroll to position [52, 0]
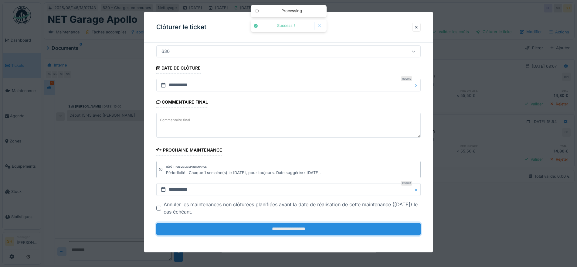
click at [290, 228] on input "**********" at bounding box center [288, 229] width 265 height 13
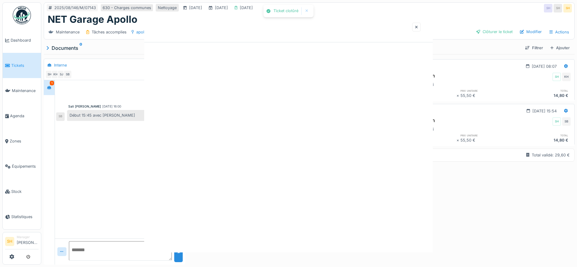
scroll to position [0, 0]
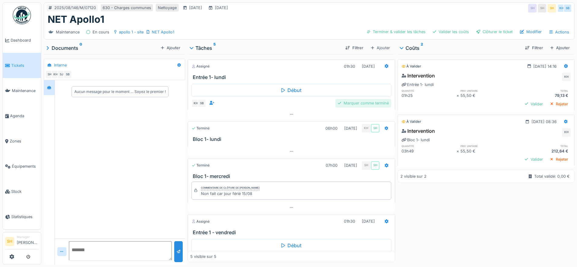
click at [366, 105] on div "Marquer comme terminé" at bounding box center [364, 103] width 56 height 8
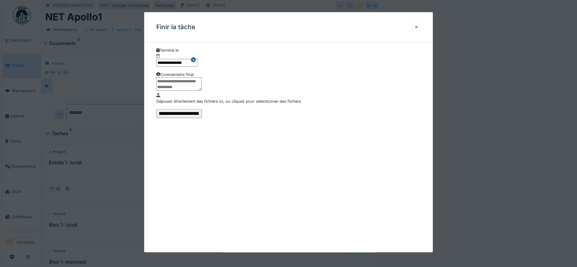
click at [202, 118] on input "**********" at bounding box center [179, 113] width 46 height 9
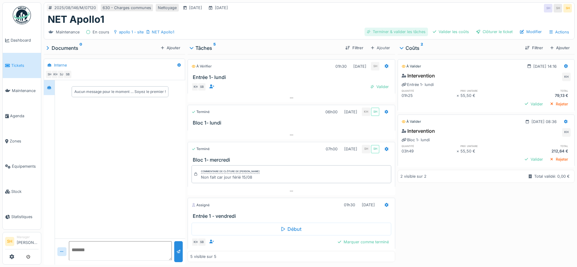
click at [403, 29] on div "Terminer & valider les tâches" at bounding box center [396, 32] width 63 height 8
click at [444, 33] on div "Valider les coûts" at bounding box center [451, 32] width 41 height 8
click at [477, 30] on div at bounding box center [479, 32] width 4 height 6
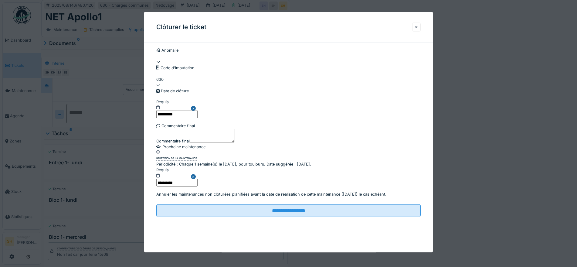
click at [418, 26] on div at bounding box center [416, 27] width 3 height 6
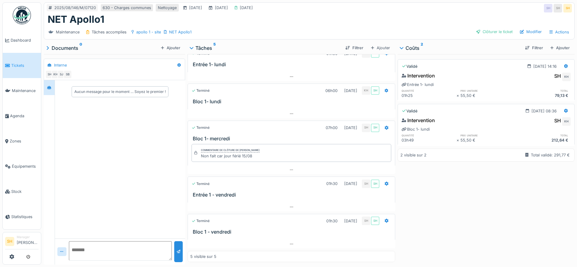
scroll to position [6, 0]
click at [385, 219] on icon at bounding box center [387, 221] width 4 height 4
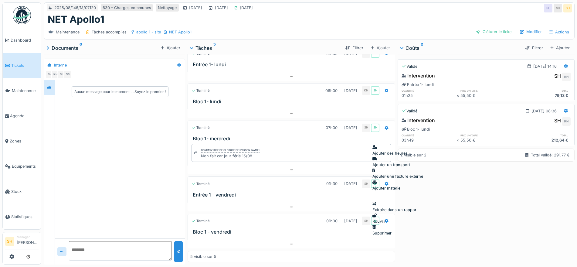
click at [389, 213] on div "Rouvrir" at bounding box center [398, 219] width 51 height 12
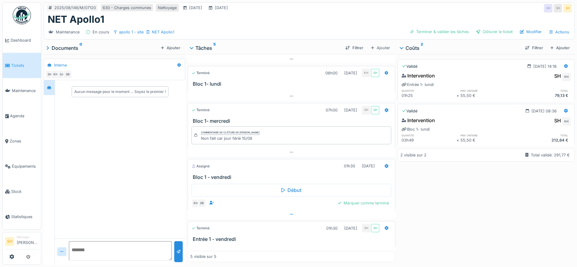
scroll to position [39, 0]
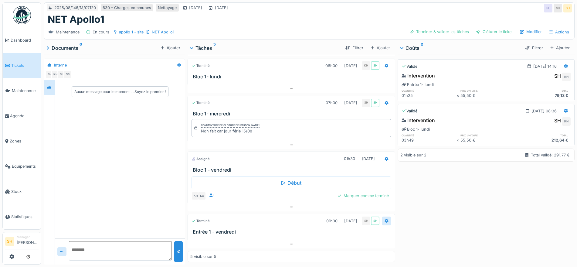
click at [385, 219] on icon at bounding box center [387, 221] width 4 height 4
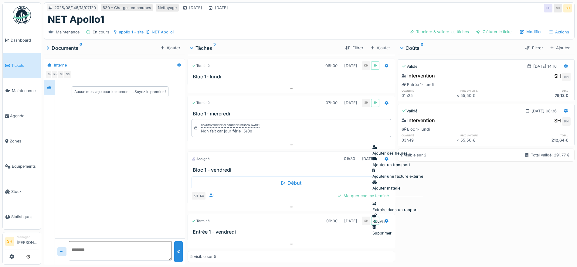
click at [386, 213] on div "Rouvrir" at bounding box center [398, 219] width 51 height 12
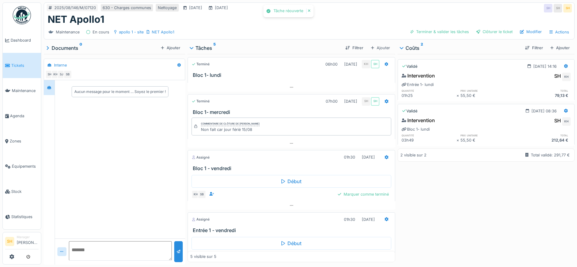
click at [421, 200] on div "Validé [DATE] 14:16 Intervention SH KH Entrée 1- [DATE] quantité prix unitaire …" at bounding box center [486, 158] width 177 height 208
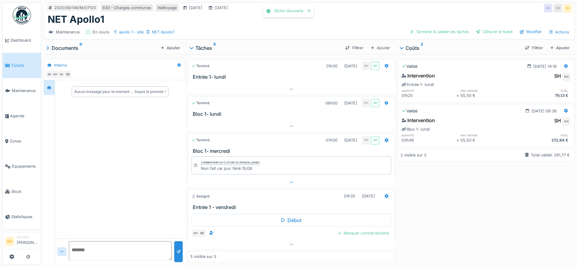
scroll to position [0, 0]
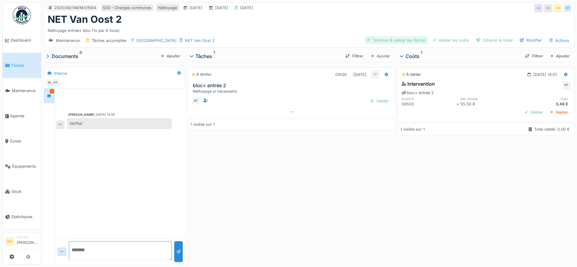
click at [407, 41] on div "Terminer & valider les tâches" at bounding box center [396, 40] width 63 height 8
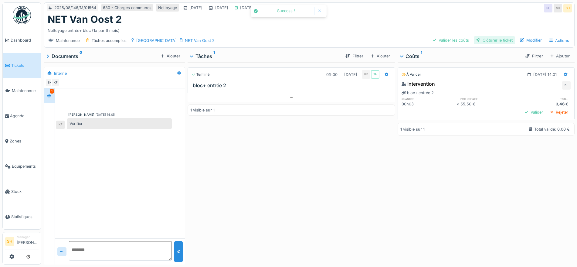
drag, startPoint x: 436, startPoint y: 40, endPoint x: 478, endPoint y: 40, distance: 41.9
click at [438, 40] on div "Valider les coûts" at bounding box center [451, 40] width 41 height 8
click at [489, 40] on div "Clôturer le ticket" at bounding box center [494, 40] width 41 height 8
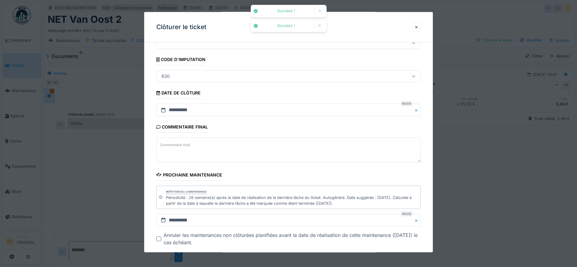
scroll to position [58, 0]
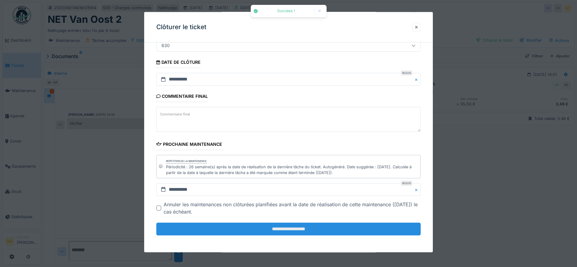
drag, startPoint x: 302, startPoint y: 228, endPoint x: 301, endPoint y: 224, distance: 4.1
click at [302, 228] on input "**********" at bounding box center [288, 229] width 265 height 13
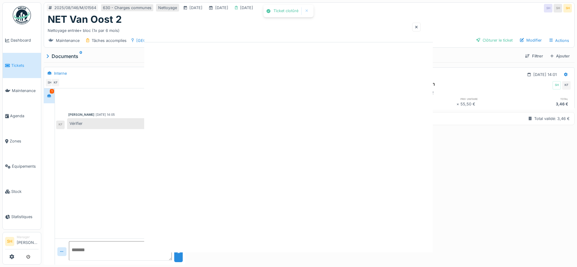
scroll to position [0, 0]
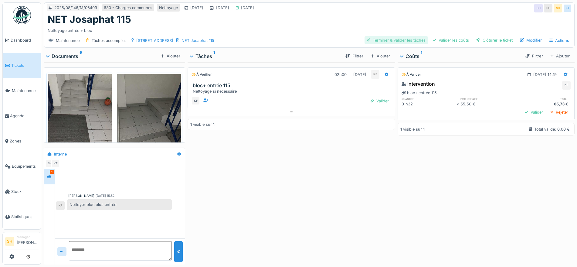
click at [399, 42] on div "Terminer & valider les tâches" at bounding box center [396, 40] width 63 height 8
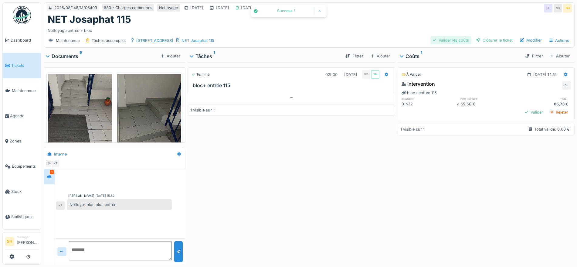
click at [449, 41] on div "Valider les coûts" at bounding box center [451, 40] width 41 height 8
click at [477, 40] on div "Clôturer le ticket" at bounding box center [494, 40] width 41 height 8
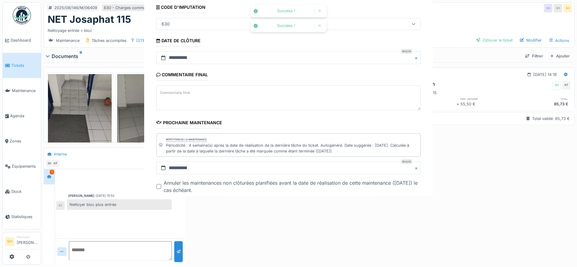
scroll to position [58, 0]
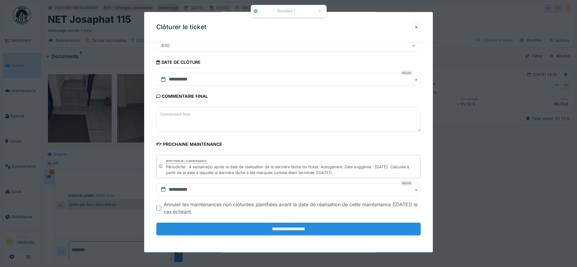
click at [239, 232] on input "**********" at bounding box center [288, 229] width 265 height 13
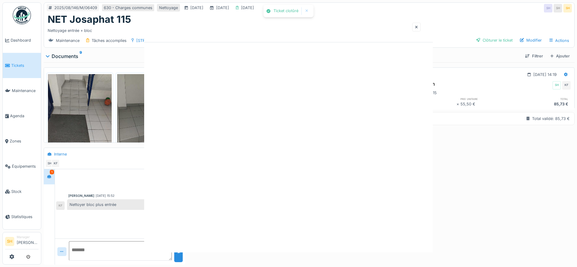
scroll to position [0, 0]
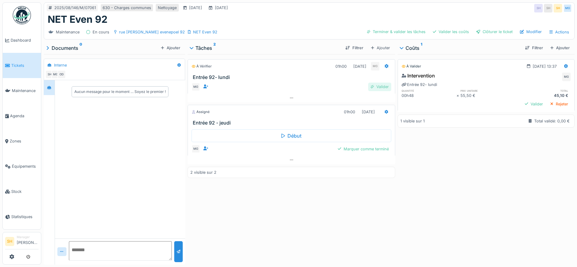
click at [375, 85] on div "Valider" at bounding box center [379, 87] width 23 height 8
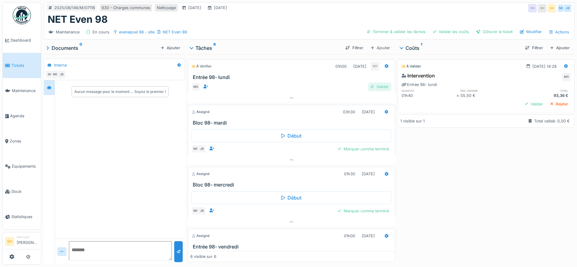
click at [371, 85] on div "Valider" at bounding box center [379, 87] width 23 height 8
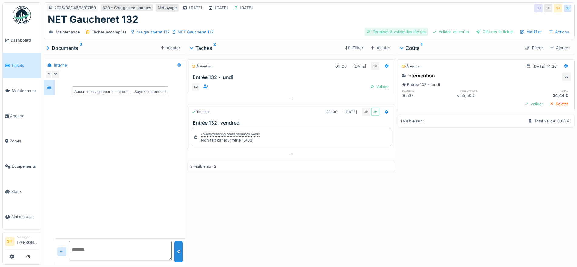
click at [410, 33] on div "Terminer & valider les tâches" at bounding box center [396, 32] width 63 height 8
click at [451, 30] on div "Valider les coûts" at bounding box center [451, 32] width 41 height 8
click at [487, 32] on div "Clôturer le ticket" at bounding box center [494, 32] width 41 height 8
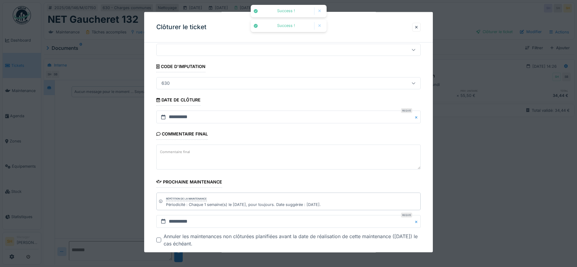
scroll to position [52, 0]
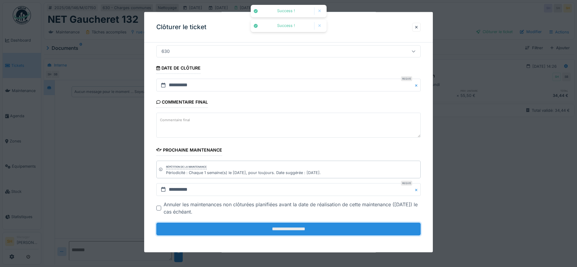
click at [296, 228] on input "**********" at bounding box center [288, 229] width 265 height 13
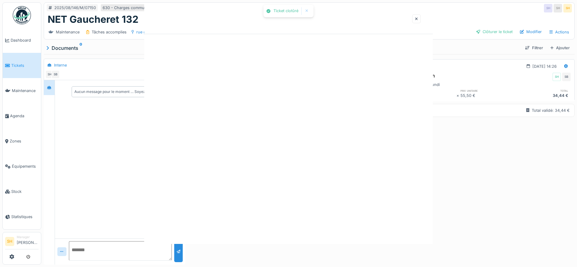
scroll to position [0, 0]
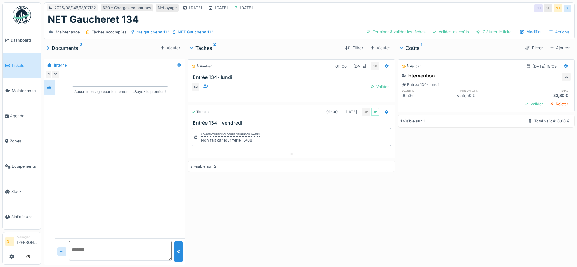
scroll to position [6, 0]
click at [382, 28] on div "Terminer & valider les tâches" at bounding box center [396, 32] width 63 height 8
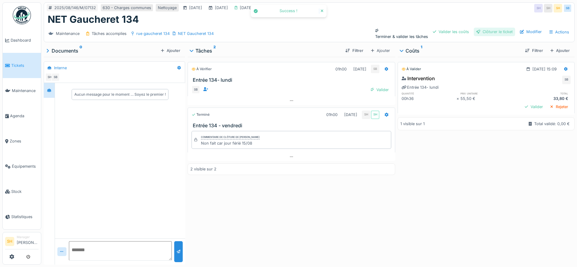
drag, startPoint x: 441, startPoint y: 28, endPoint x: 484, endPoint y: 26, distance: 43.2
click at [444, 28] on div "Valider les coûts" at bounding box center [451, 32] width 41 height 8
click at [492, 28] on div "Clôturer le ticket" at bounding box center [494, 32] width 41 height 8
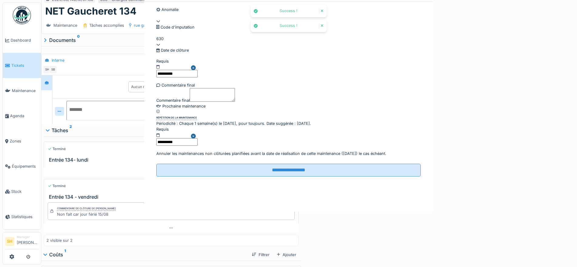
scroll to position [52, 0]
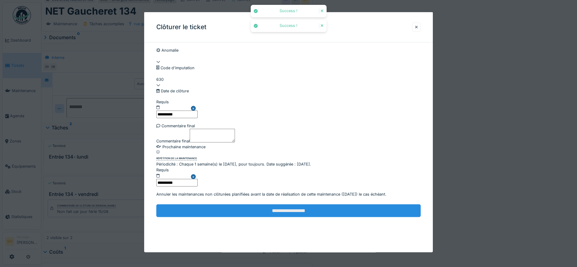
click at [328, 217] on input "**********" at bounding box center [288, 210] width 265 height 13
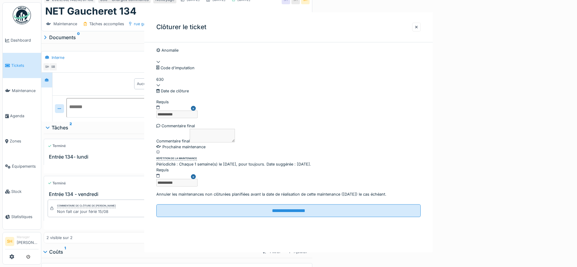
scroll to position [0, 0]
